Goal: Find specific fact: Find specific fact

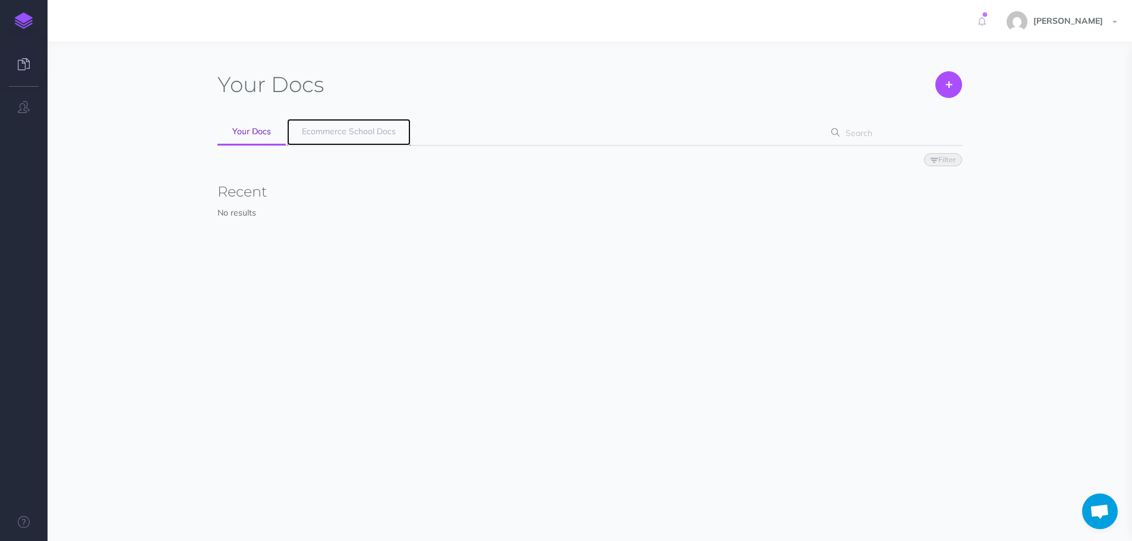
click at [340, 134] on span "Ecommerce School Docs" at bounding box center [349, 131] width 94 height 11
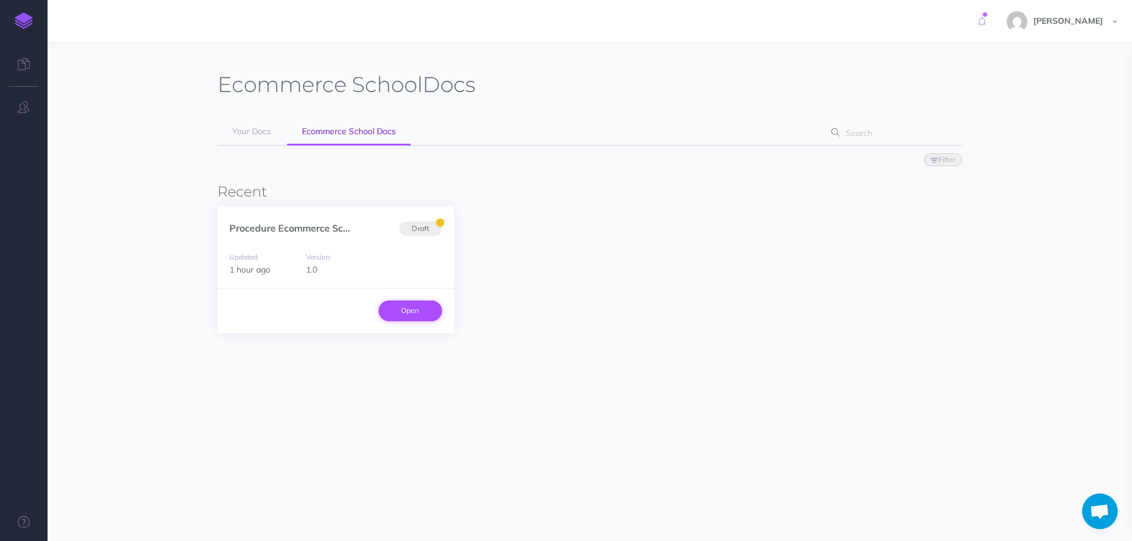
click at [414, 305] on link "Open" at bounding box center [411, 311] width 64 height 20
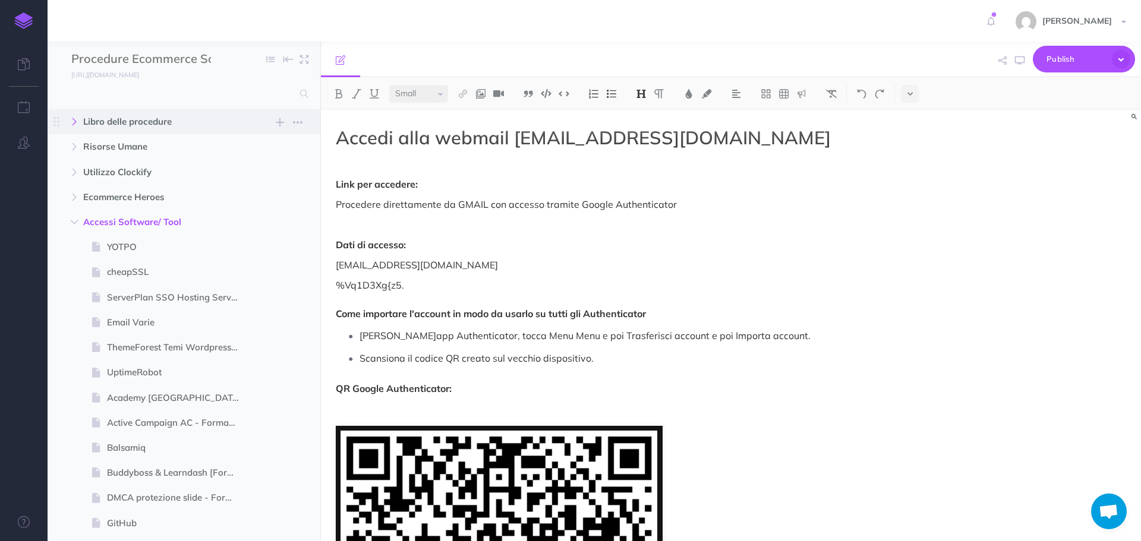
click at [71, 125] on icon "button" at bounding box center [74, 121] width 7 height 7
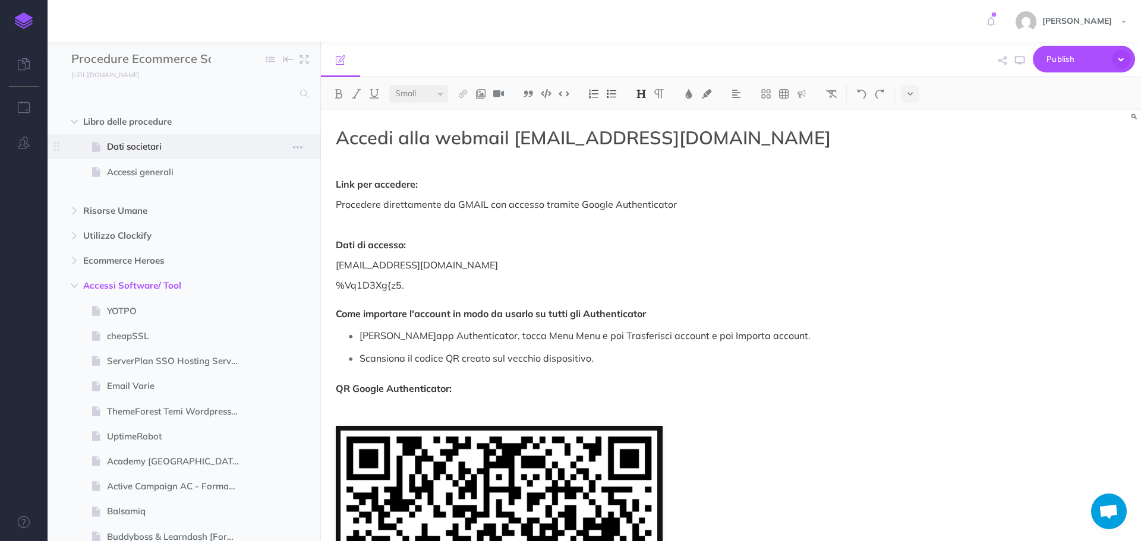
click at [133, 147] on span "Dati societari" at bounding box center [178, 147] width 142 height 14
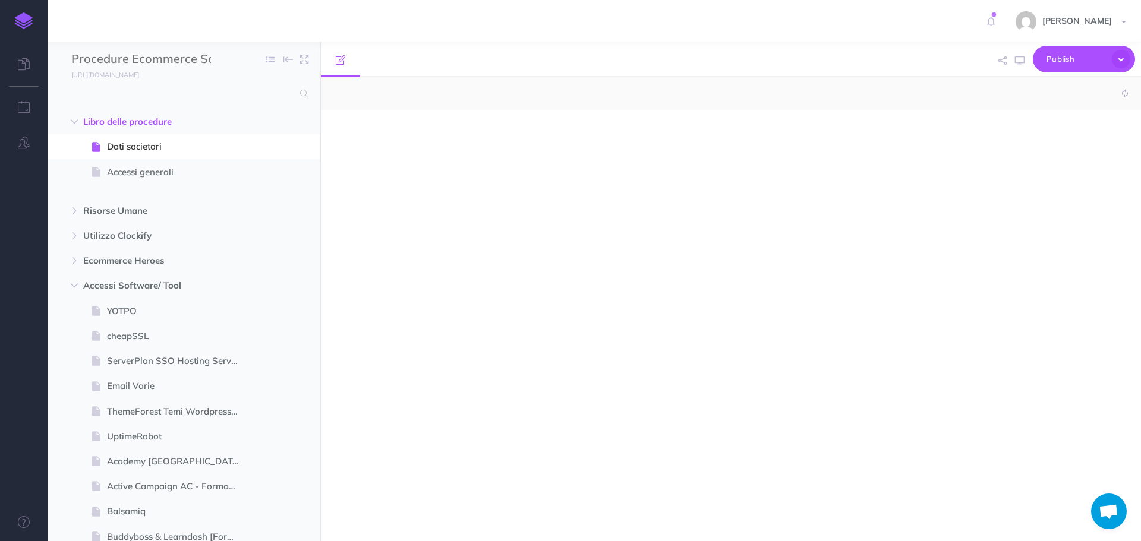
select select "null"
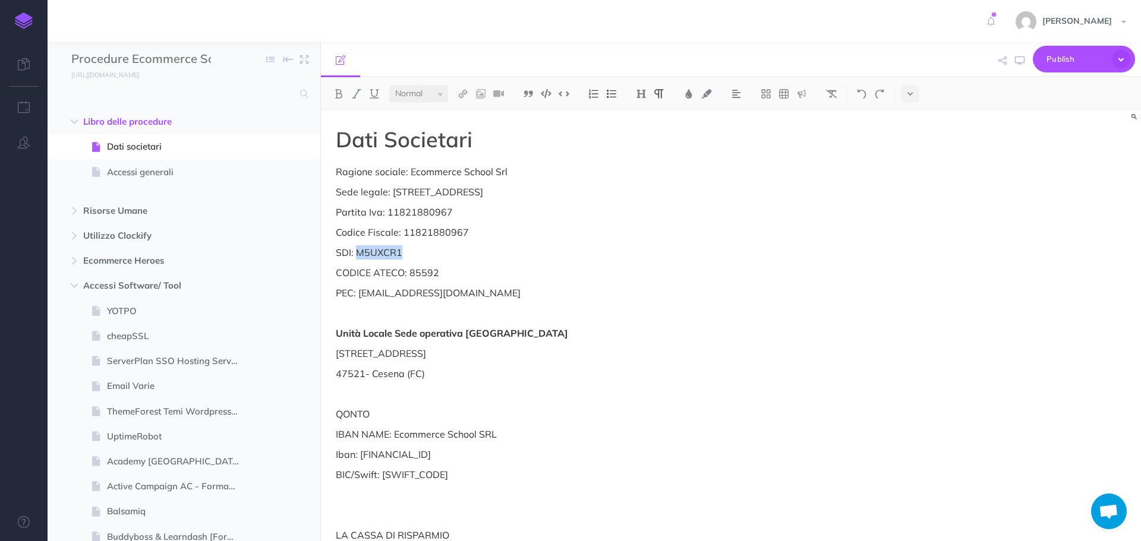
drag, startPoint x: 409, startPoint y: 254, endPoint x: 356, endPoint y: 251, distance: 52.9
click at [356, 251] on p "SDI: M5UXCR1" at bounding box center [608, 252] width 544 height 14
copy p "M5UXCR1"
drag, startPoint x: 510, startPoint y: 292, endPoint x: 359, endPoint y: 292, distance: 151.0
click at [359, 292] on p "PEC: ecommerceschool@pec-legal.it" at bounding box center [608, 293] width 544 height 14
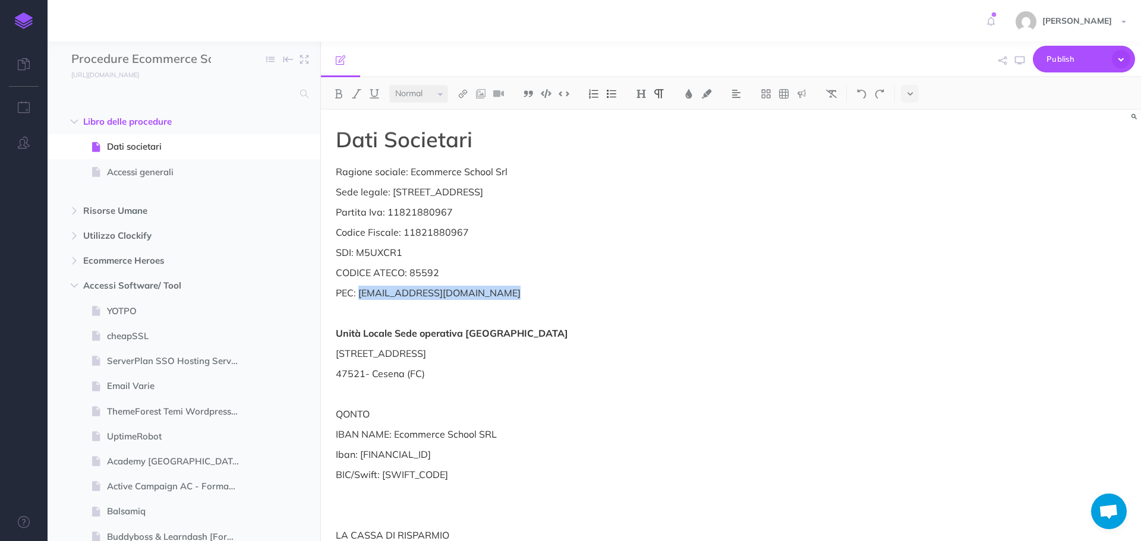
copy p "ecommerceschool@pec-legal.it"
